Goal: Book appointment/travel/reservation

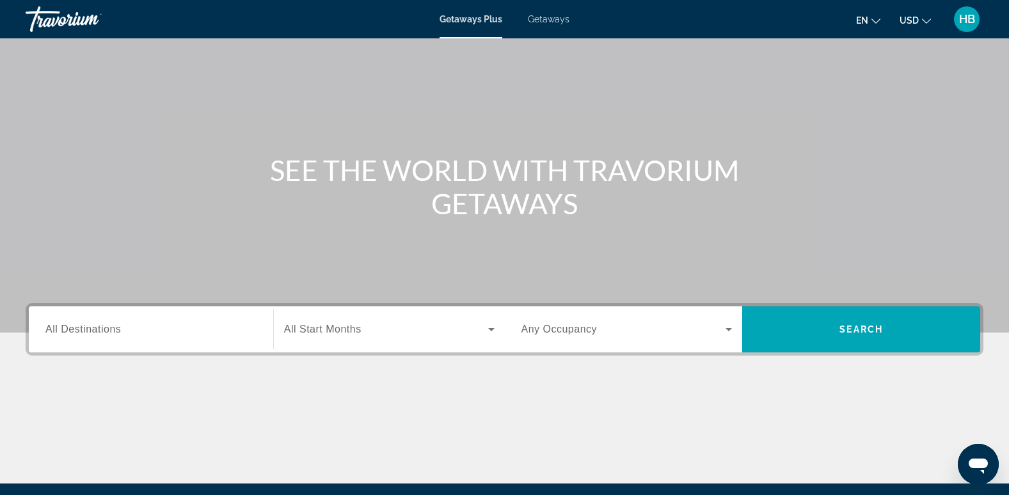
scroll to position [52, 0]
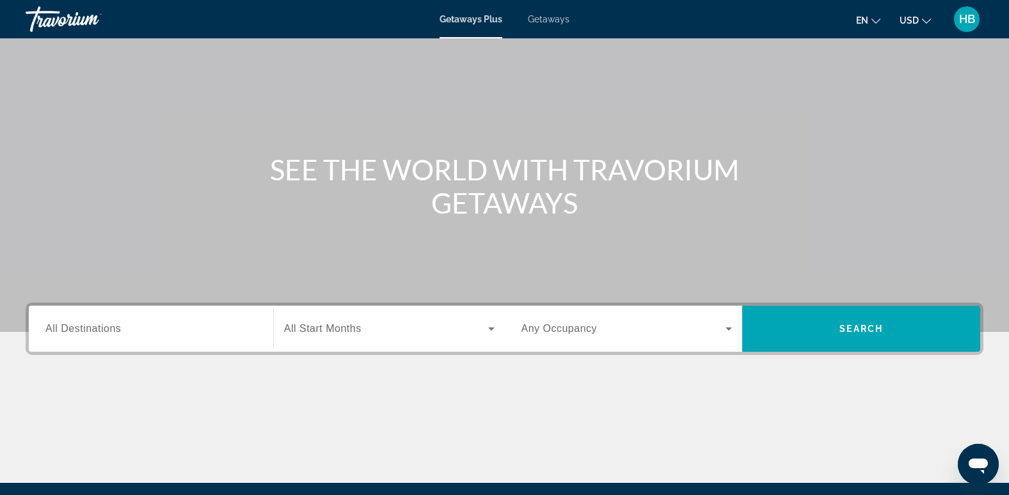
click at [70, 323] on span "All Destinations" at bounding box center [82, 328] width 75 height 11
click at [70, 323] on input "Destination All Destinations" at bounding box center [150, 329] width 211 height 15
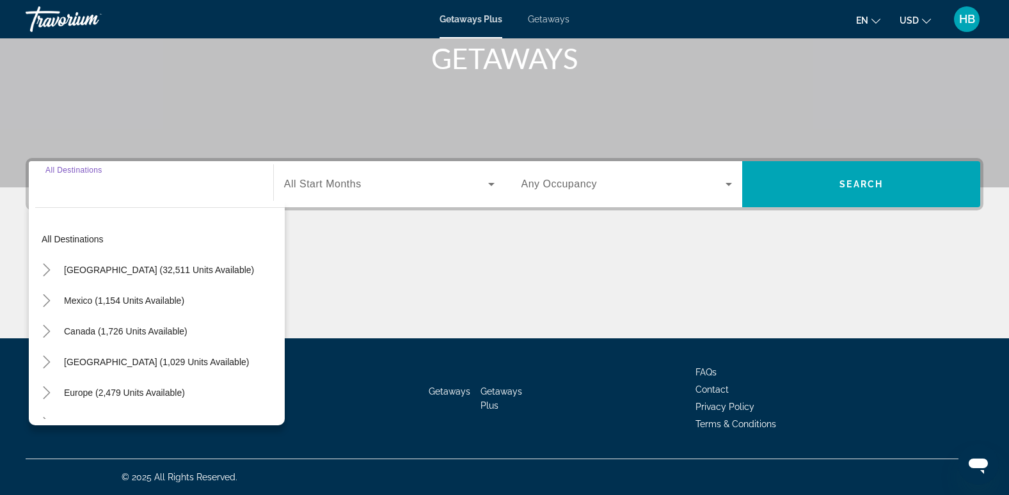
scroll to position [0, 0]
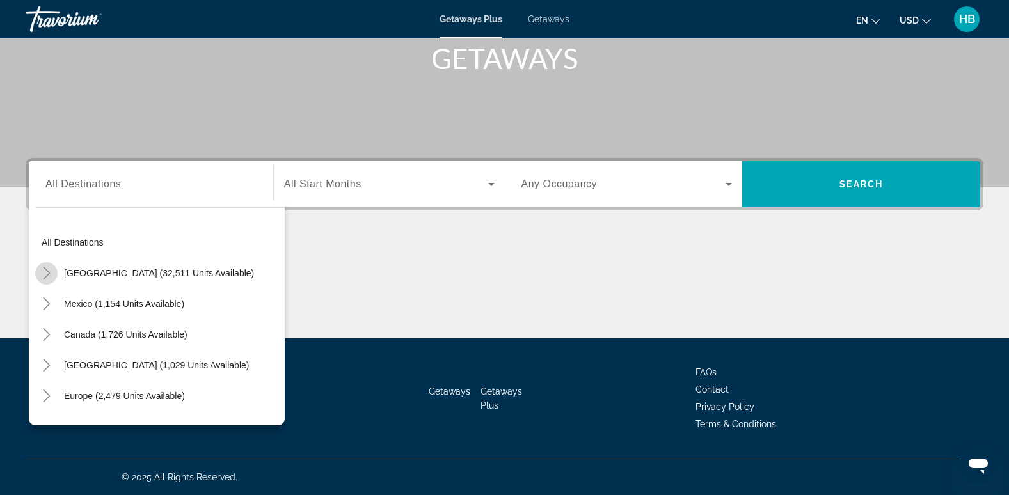
click at [45, 269] on icon "Toggle United States (32,511 units available)" at bounding box center [46, 273] width 7 height 13
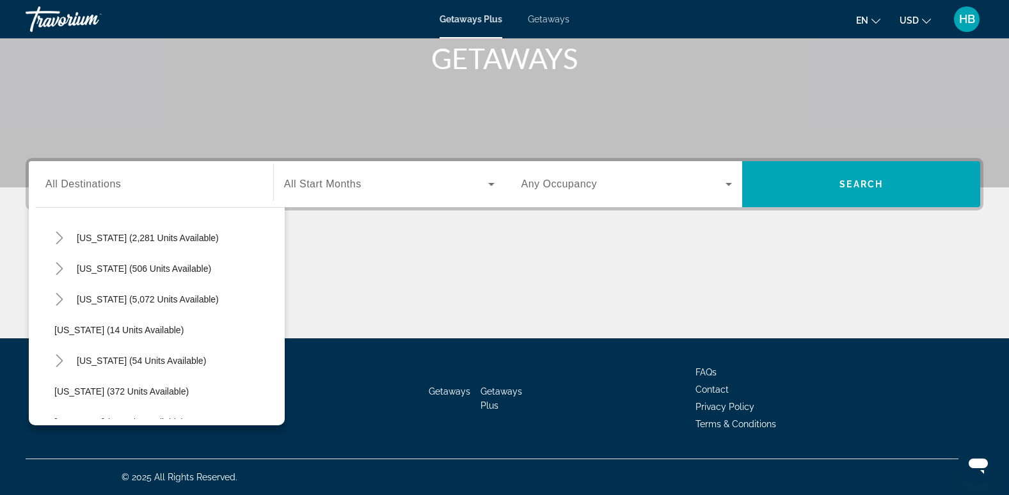
scroll to position [130, 0]
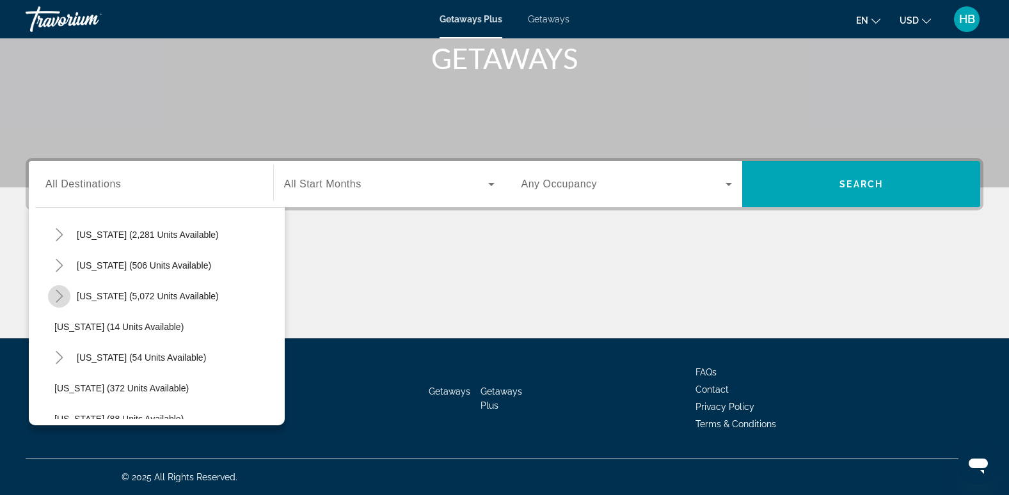
click at [56, 294] on icon "Toggle Florida (5,072 units available)" at bounding box center [59, 296] width 13 height 13
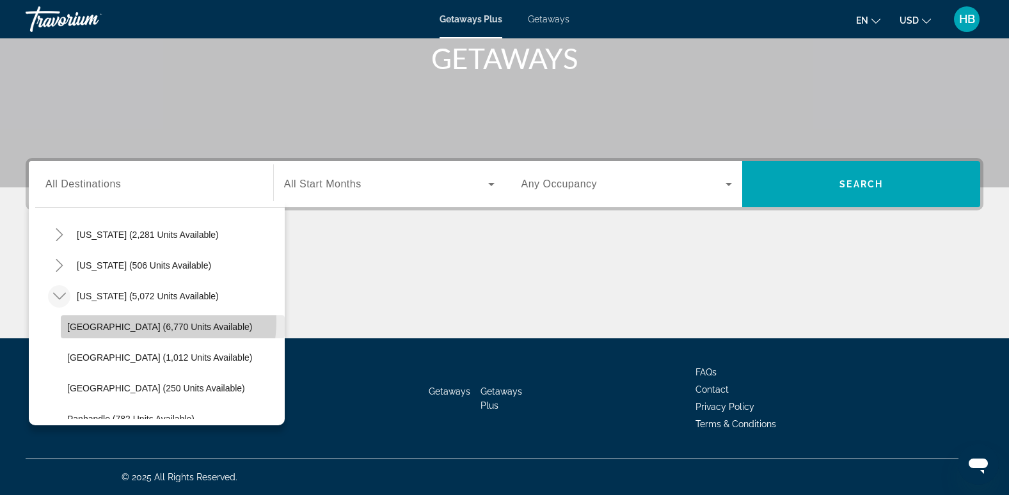
click at [147, 322] on span "[GEOGRAPHIC_DATA] (6,770 units available)" at bounding box center [159, 327] width 185 height 10
type input "**********"
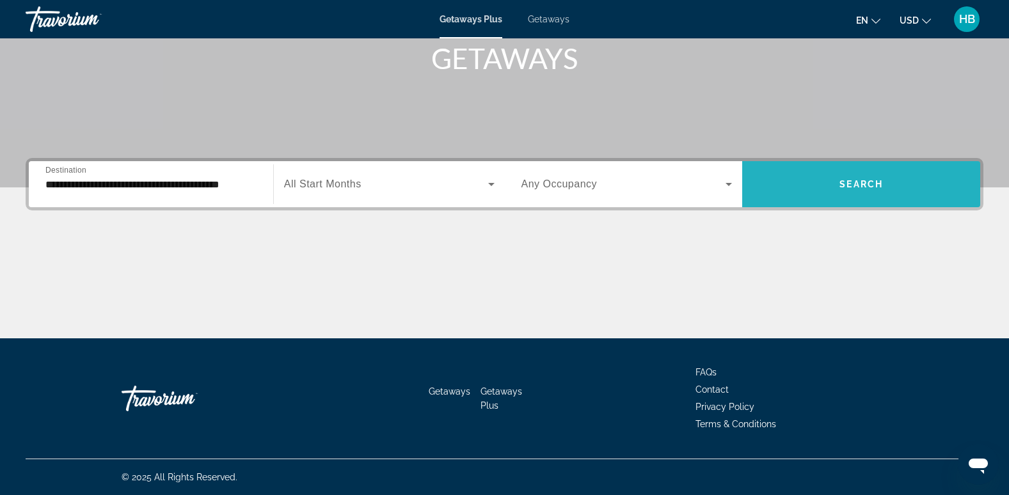
click at [825, 180] on span "Search widget" at bounding box center [861, 184] width 238 height 31
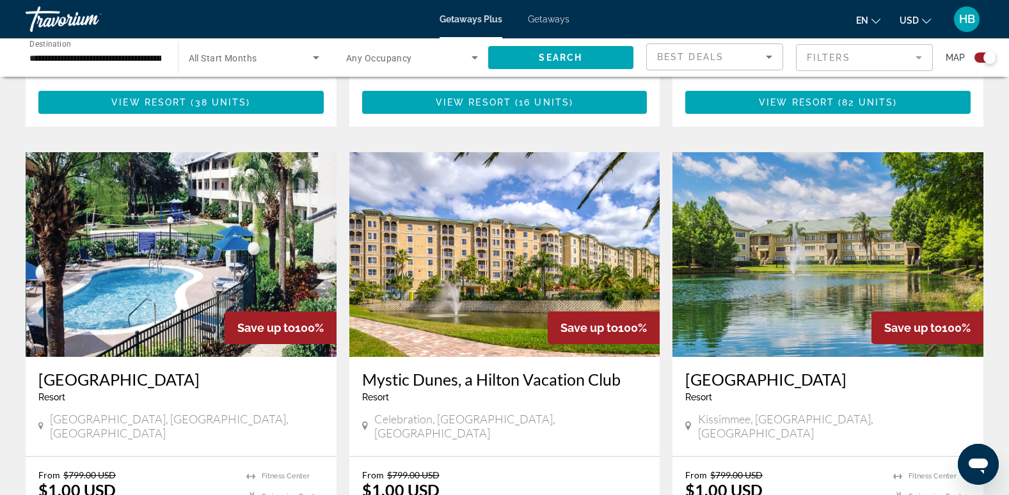
scroll to position [1770, 0]
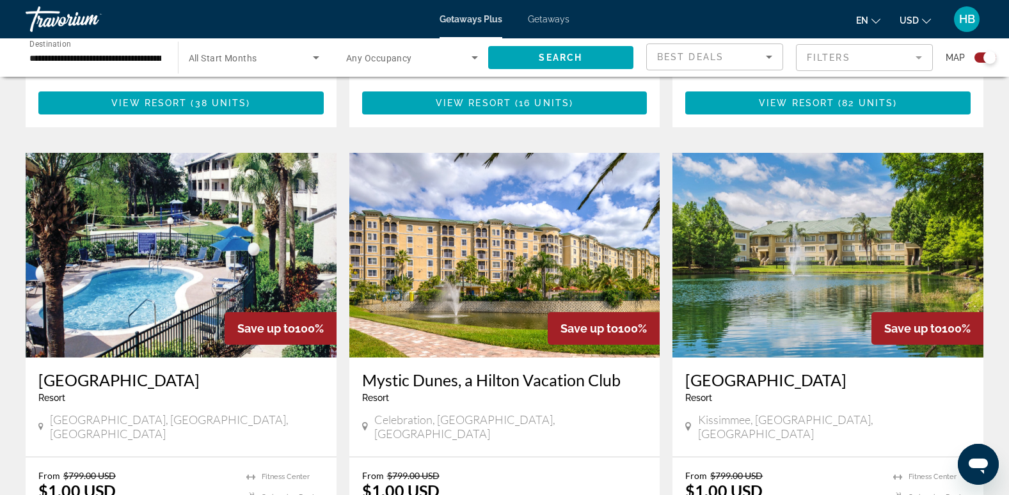
click at [469, 197] on img "Main content" at bounding box center [504, 255] width 311 height 205
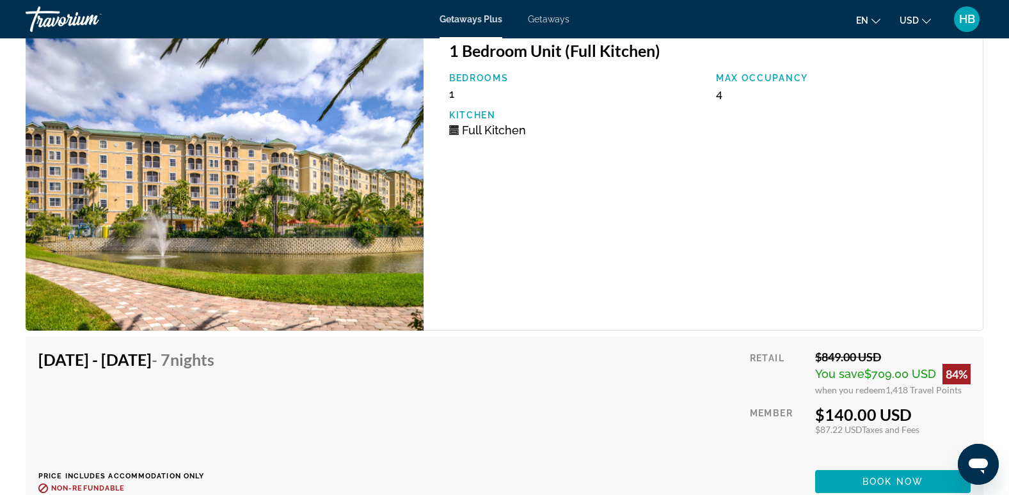
scroll to position [1960, 0]
click at [546, 19] on span "Getaways" at bounding box center [549, 19] width 42 height 10
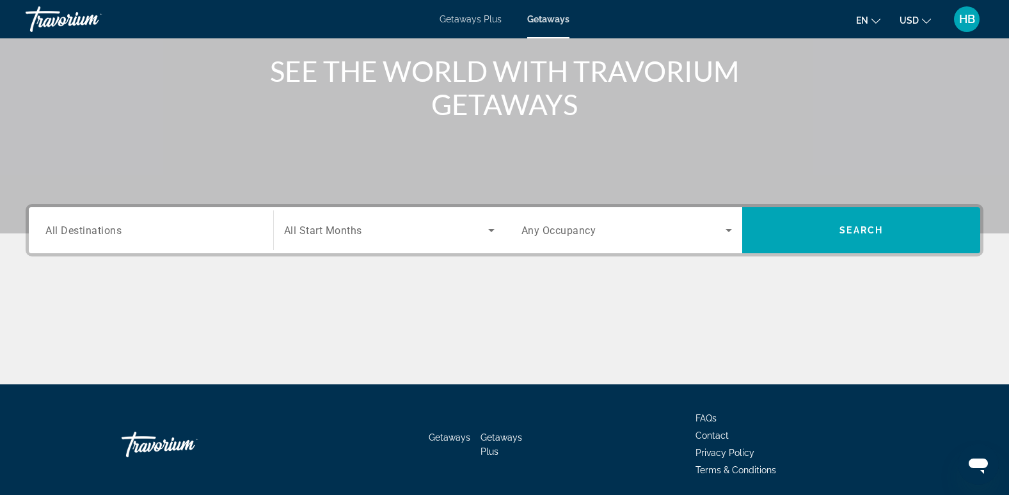
click at [71, 230] on span "All Destinations" at bounding box center [83, 230] width 76 height 12
click at [71, 230] on input "Destination All Destinations" at bounding box center [150, 230] width 211 height 15
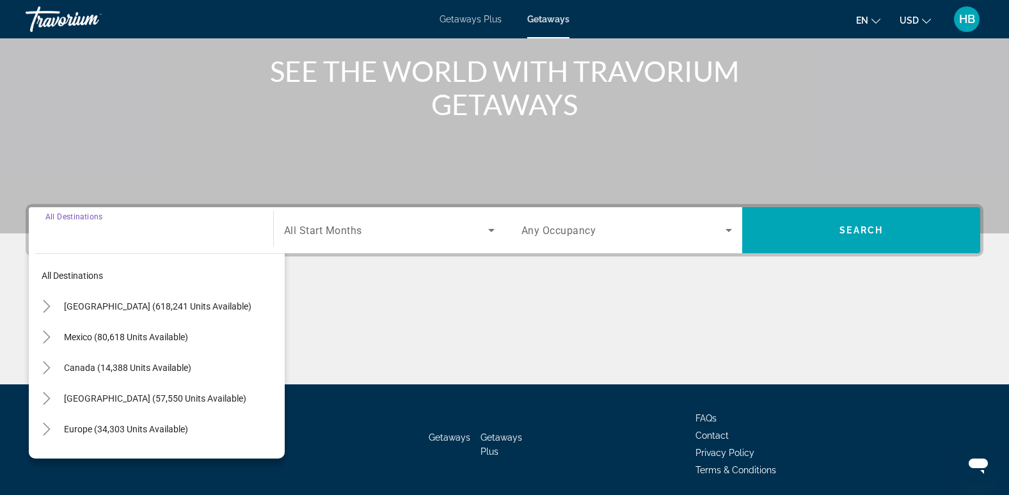
scroll to position [196, 0]
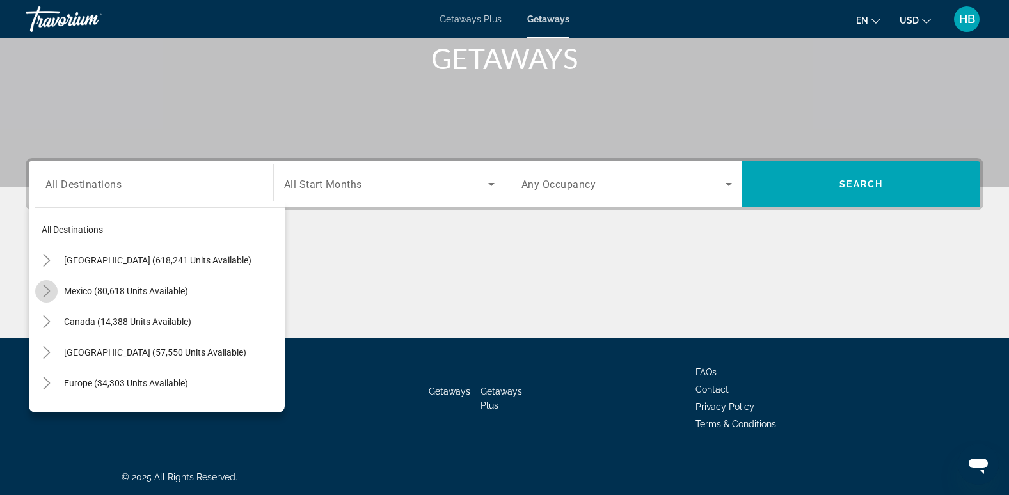
click at [47, 291] on icon "Toggle Mexico (80,618 units available)" at bounding box center [46, 291] width 13 height 13
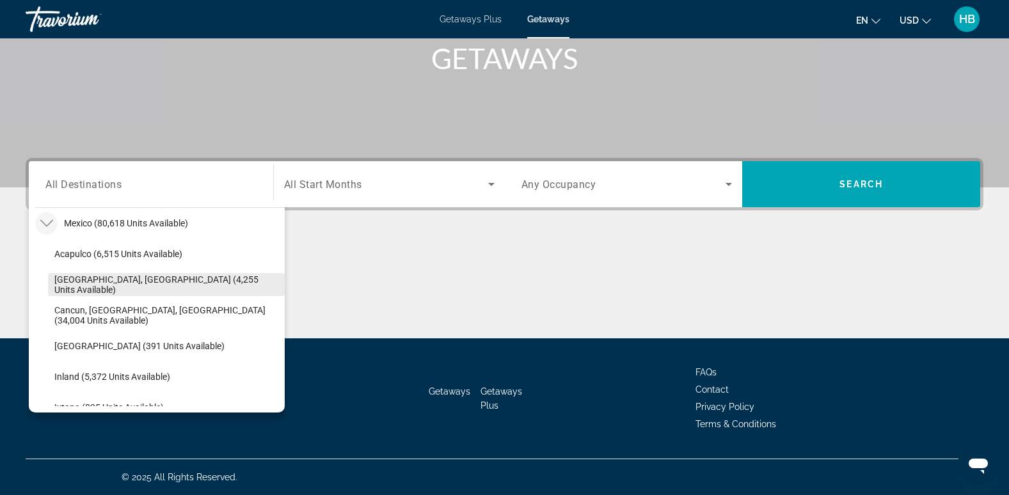
click at [155, 286] on span "[GEOGRAPHIC_DATA], [GEOGRAPHIC_DATA] (4,255 units available)" at bounding box center [166, 284] width 224 height 20
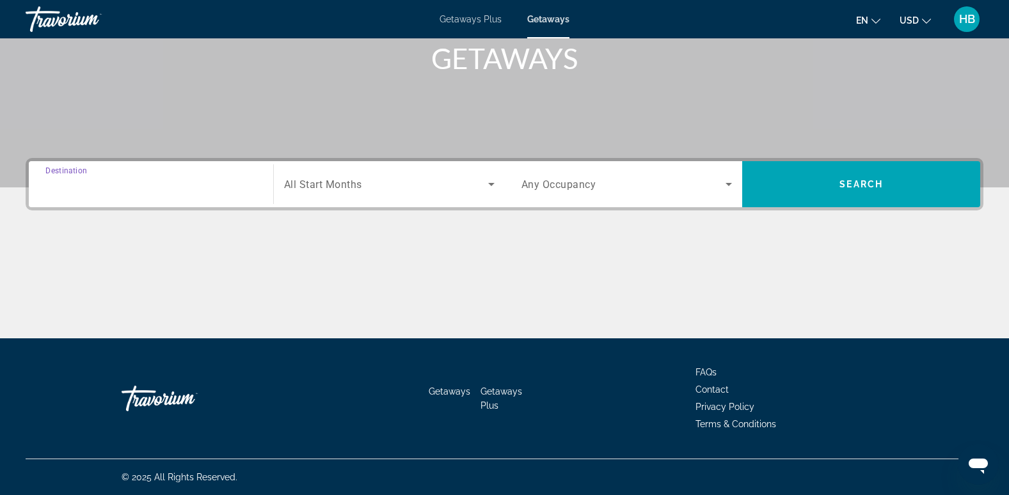
type input "**********"
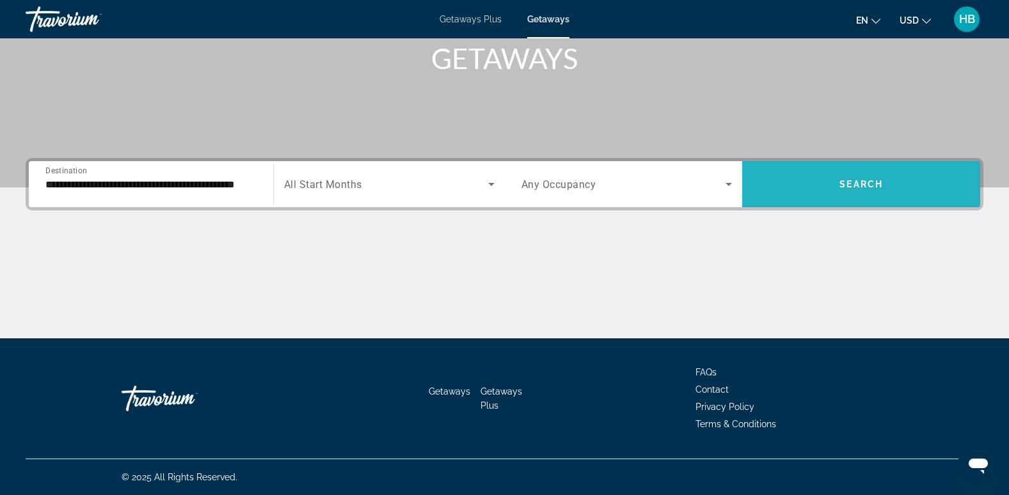
click at [843, 178] on span "Search widget" at bounding box center [861, 184] width 238 height 31
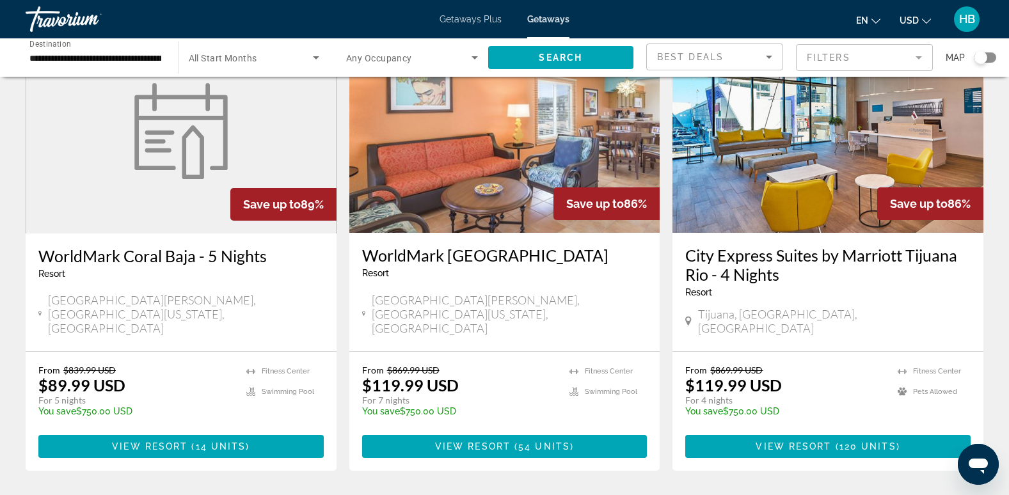
scroll to position [1547, 0]
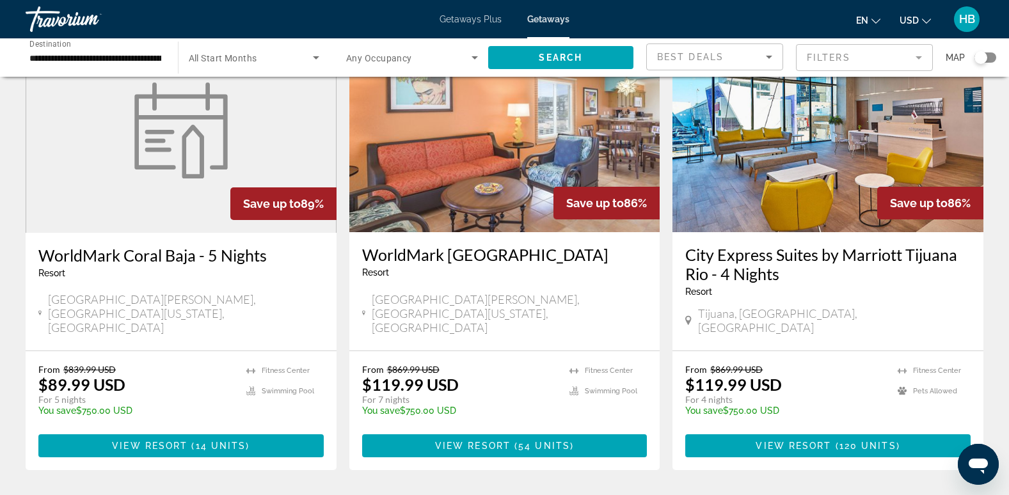
drag, startPoint x: 650, startPoint y: 314, endPoint x: 502, endPoint y: 383, distance: 163.7
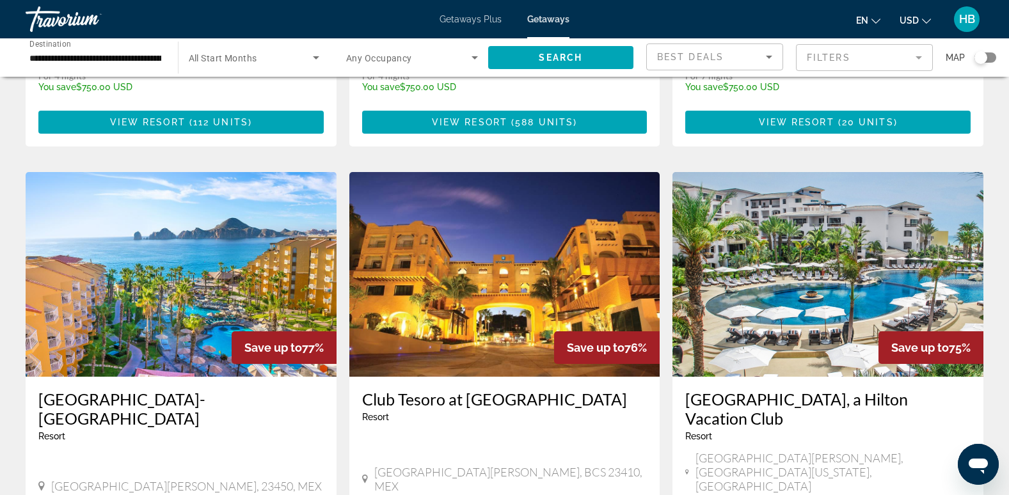
scroll to position [454, 0]
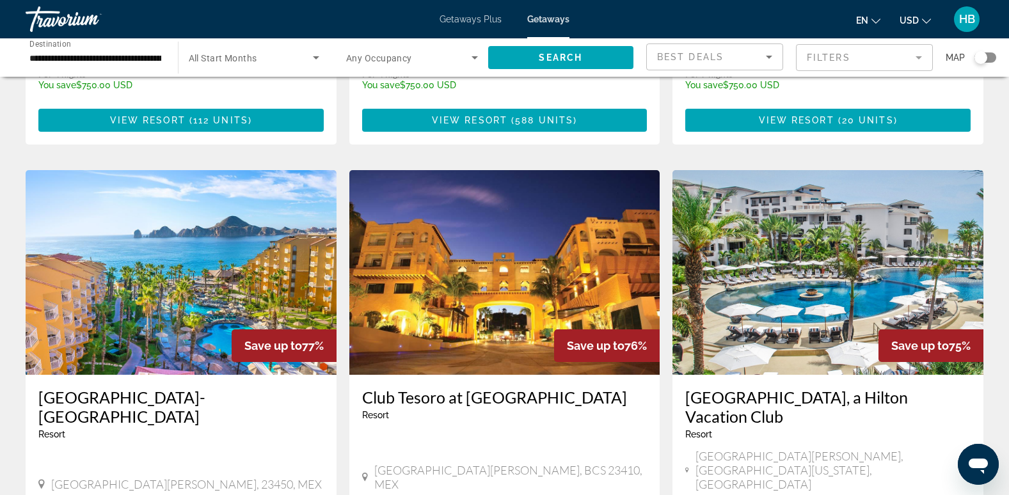
click at [786, 245] on img "Main content" at bounding box center [827, 272] width 311 height 205
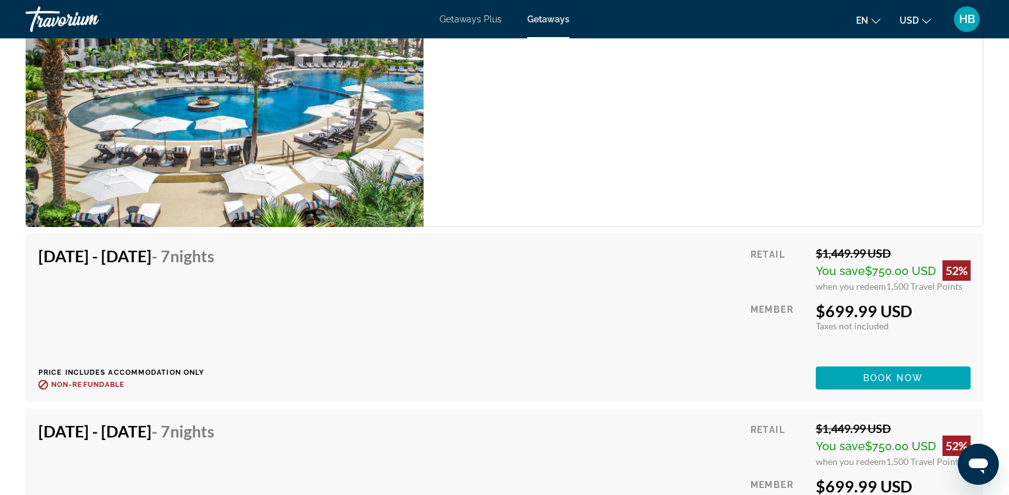
scroll to position [9632, 0]
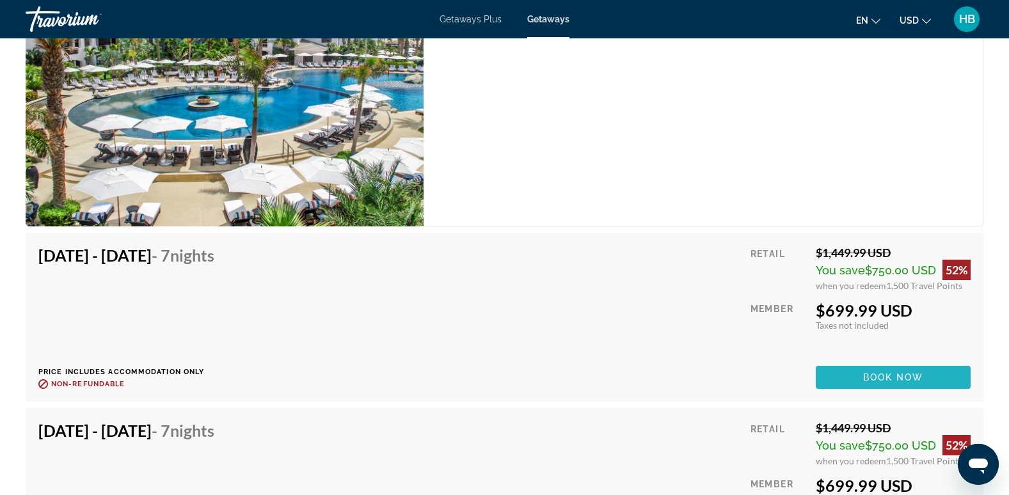
click at [879, 378] on span "Book now" at bounding box center [893, 377] width 61 height 10
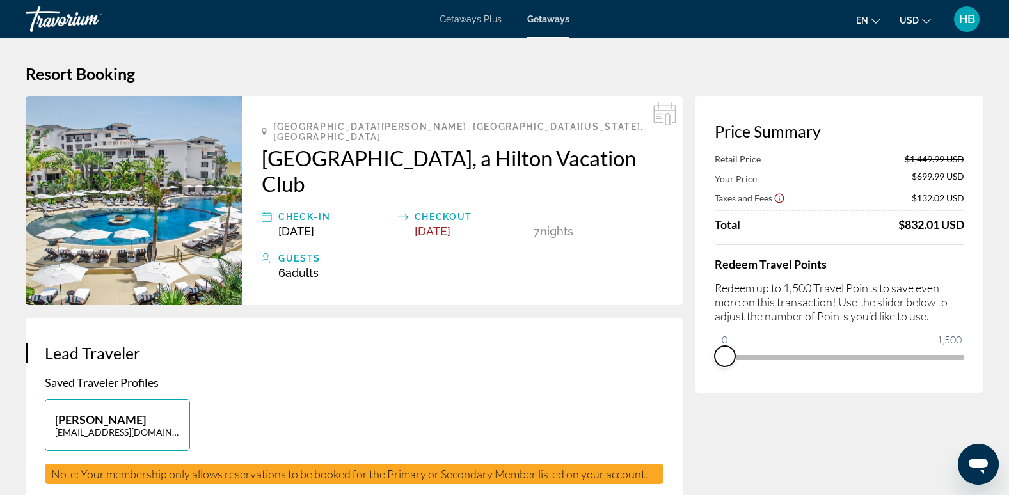
drag, startPoint x: 951, startPoint y: 377, endPoint x: 681, endPoint y: 370, distance: 270.0
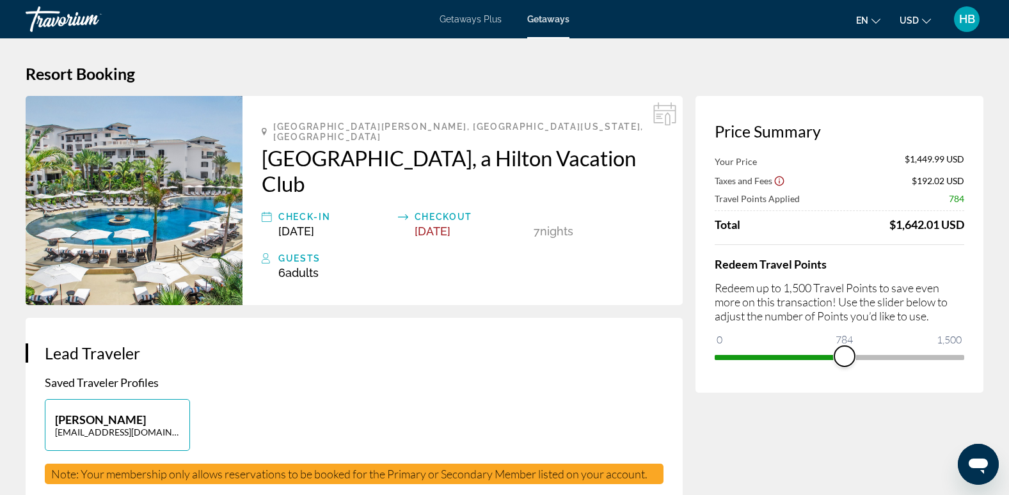
drag, startPoint x: 723, startPoint y: 336, endPoint x: 844, endPoint y: 340, distance: 121.6
click at [844, 355] on ngx-slider "0 1,500 784" at bounding box center [839, 356] width 249 height 3
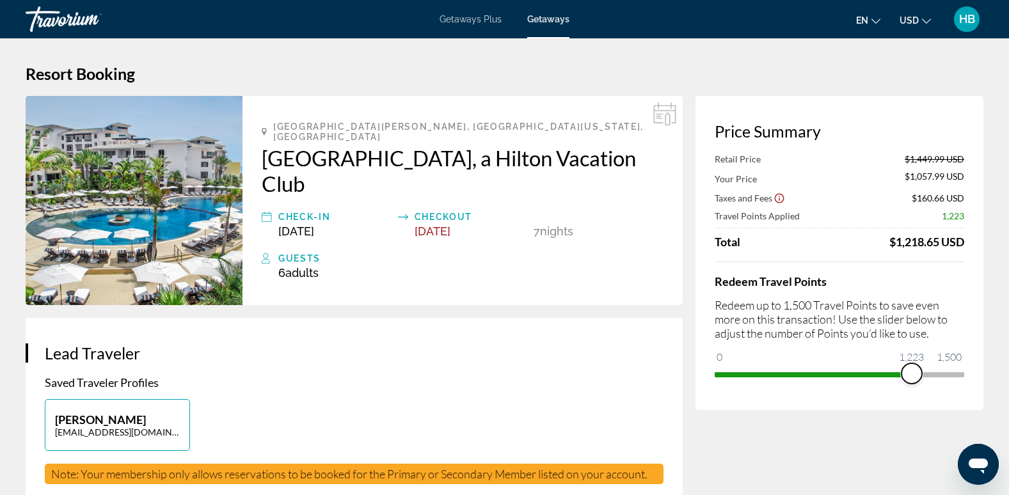
drag, startPoint x: 841, startPoint y: 377, endPoint x: 912, endPoint y: 379, distance: 71.0
click at [912, 379] on span "ngx-slider" at bounding box center [911, 373] width 20 height 20
drag, startPoint x: 910, startPoint y: 372, endPoint x: 974, endPoint y: 374, distance: 63.4
click at [974, 374] on div "Price Summary Retail Price $1,449.99 USD Your Price $838.49 USD Taxes and Fees …" at bounding box center [839, 253] width 288 height 314
